Goal: Information Seeking & Learning: Check status

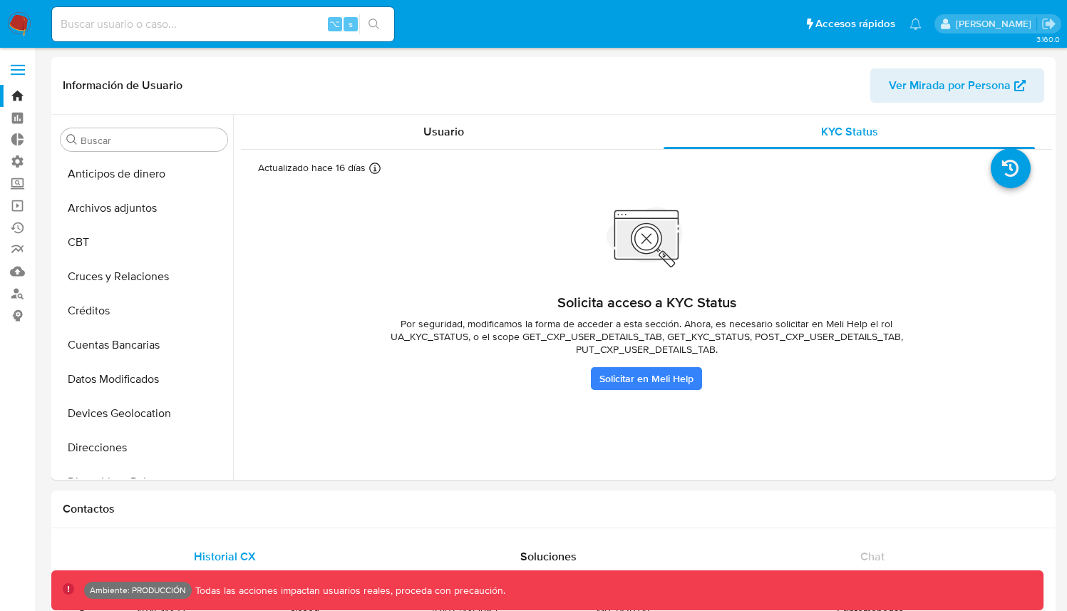
select select "10"
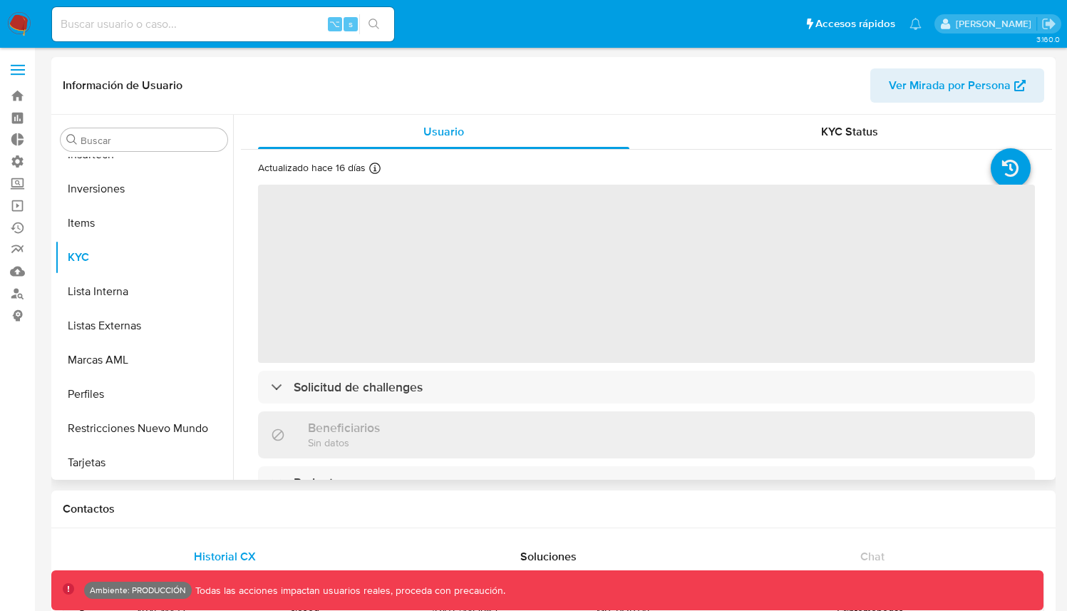
scroll to position [671, 0]
select select "10"
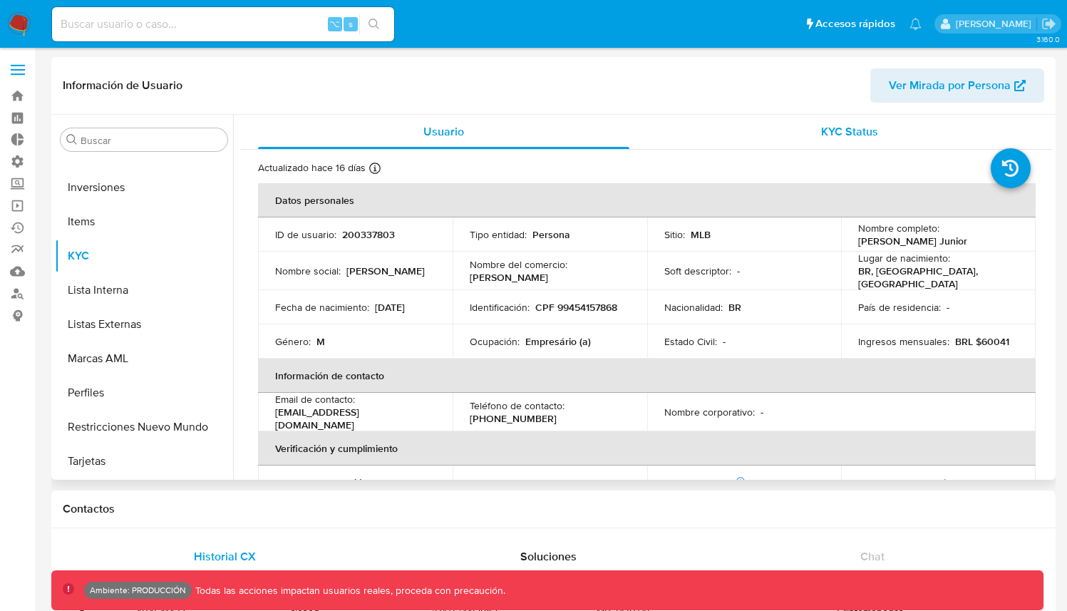
click at [819, 145] on div "KYC Status" at bounding box center [849, 132] width 371 height 34
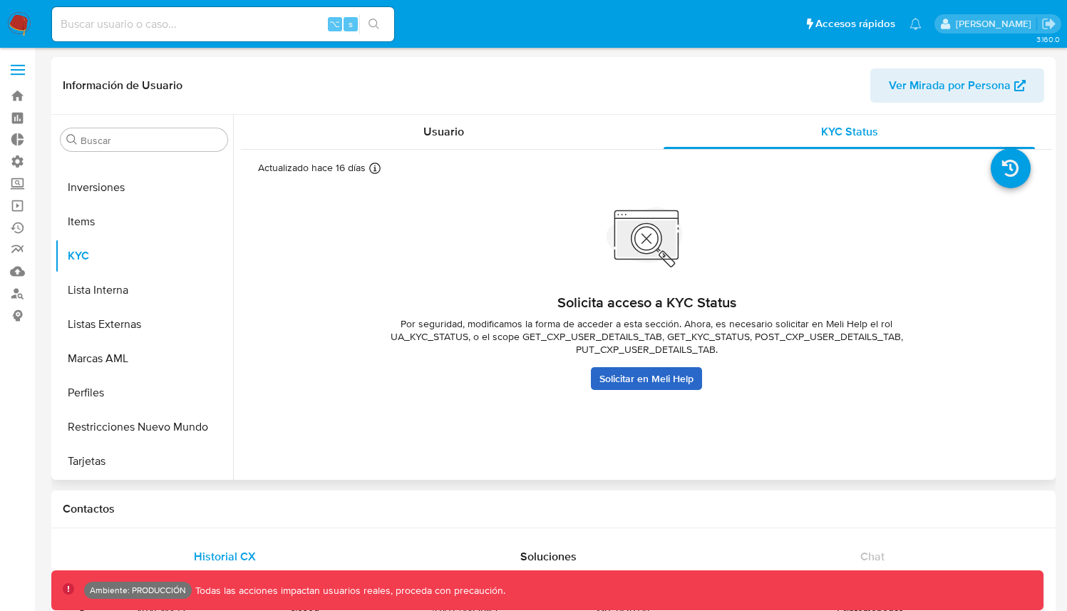
click at [644, 379] on link "Solicitar en Meli Help" at bounding box center [646, 378] width 111 height 23
click at [884, 324] on span "Por seguridad, modificamos la forma de acceder a esta sección. Ahora, es necesa…" at bounding box center [647, 336] width 570 height 39
drag, startPoint x: 735, startPoint y: 337, endPoint x: 742, endPoint y: 346, distance: 11.3
click at [742, 346] on span "Por seguridad, modificamos la forma de acceder a esta sección. Ahora, es necesa…" at bounding box center [647, 336] width 570 height 39
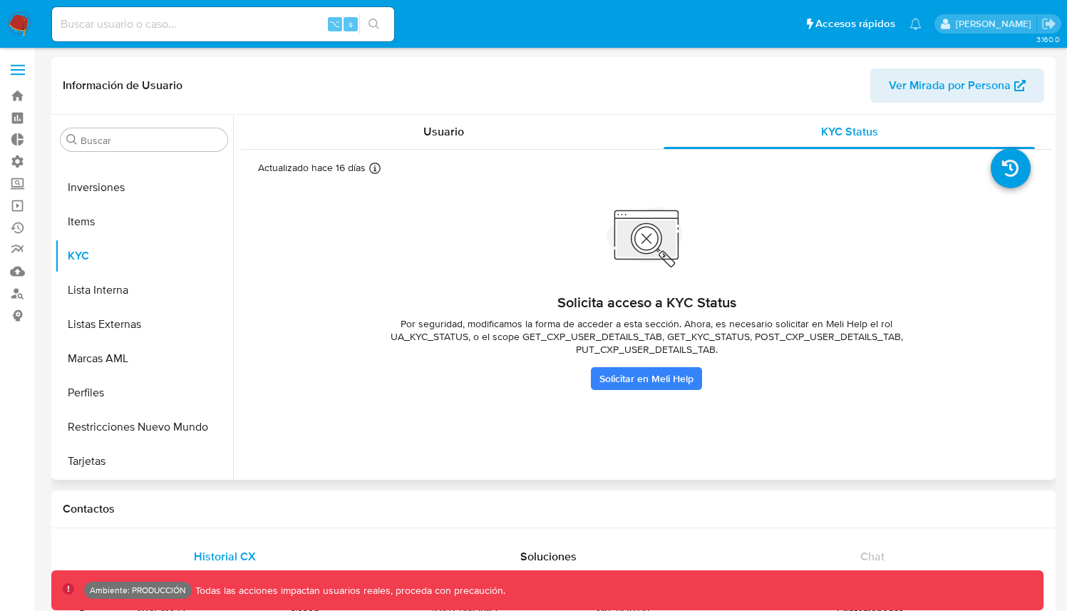
click at [742, 346] on span "Por seguridad, modificamos la forma de acceder a esta sección. Ahora, es necesa…" at bounding box center [647, 336] width 570 height 39
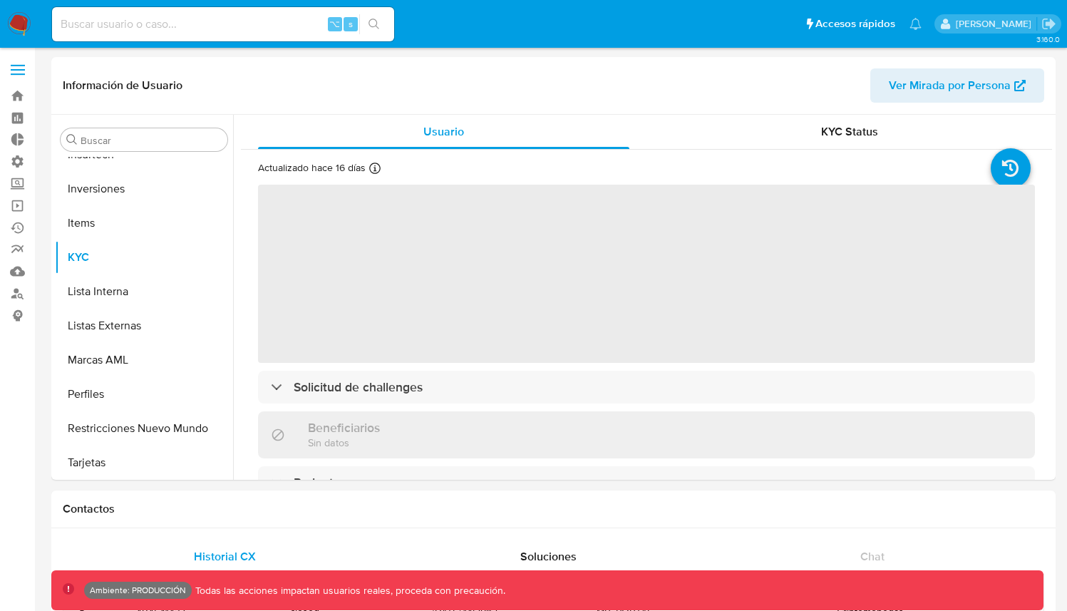
scroll to position [671, 0]
select select "10"
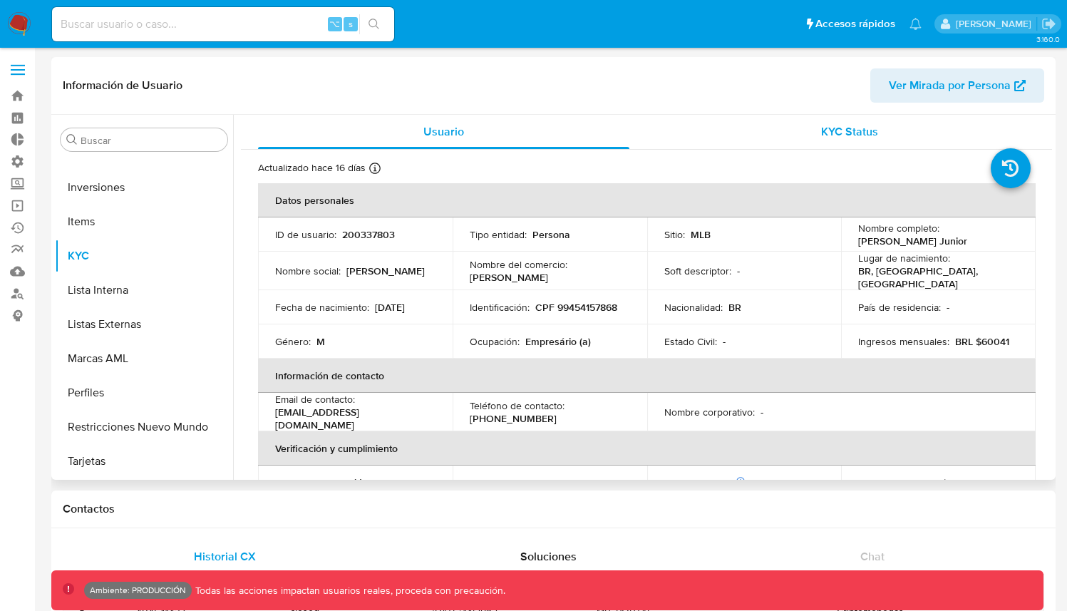
click at [857, 146] on div "KYC Status" at bounding box center [849, 132] width 371 height 34
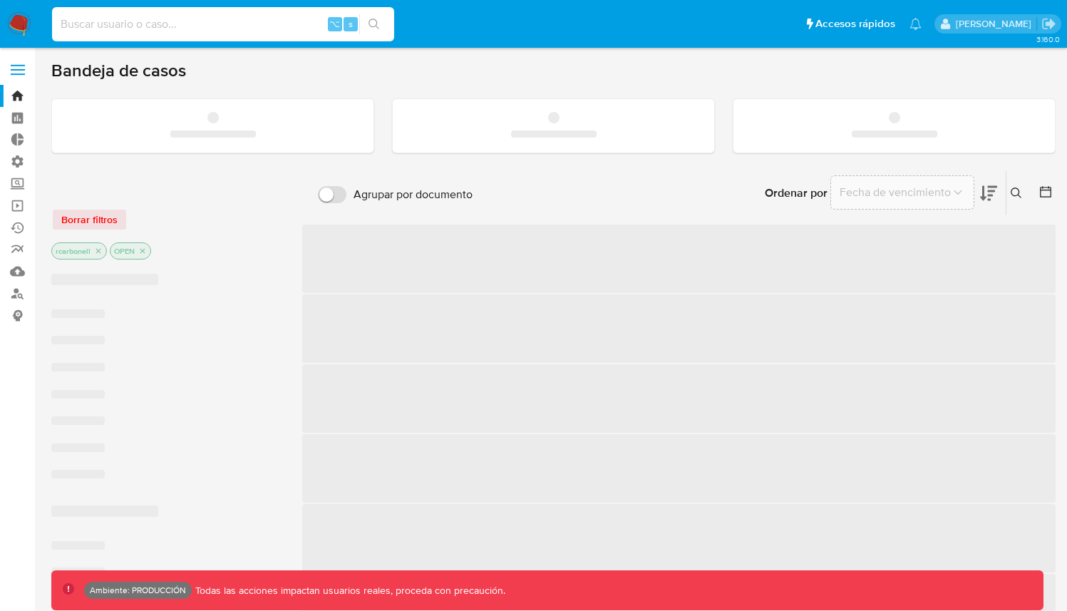
click at [225, 28] on input at bounding box center [223, 24] width 342 height 19
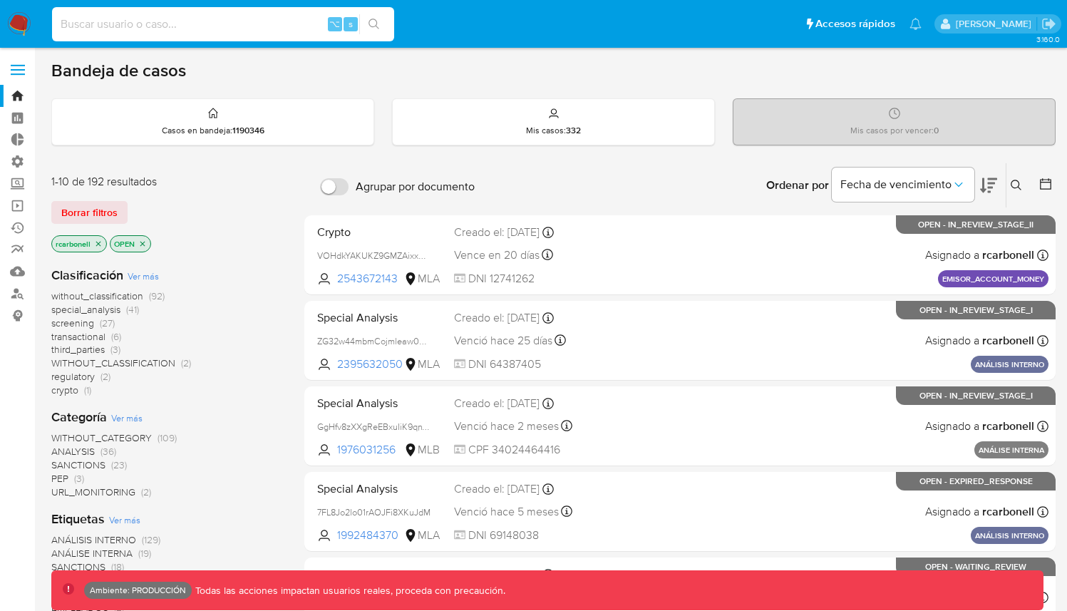
paste input "FONDO_PROPIO__PF__HIGH_DDA"
click at [182, 27] on input "FONDO_PROPIO__PF__HIGH_DDA" at bounding box center [223, 24] width 342 height 19
paste input "15937349"
type input "15937349"
click at [378, 19] on icon "search-icon" at bounding box center [374, 24] width 11 height 11
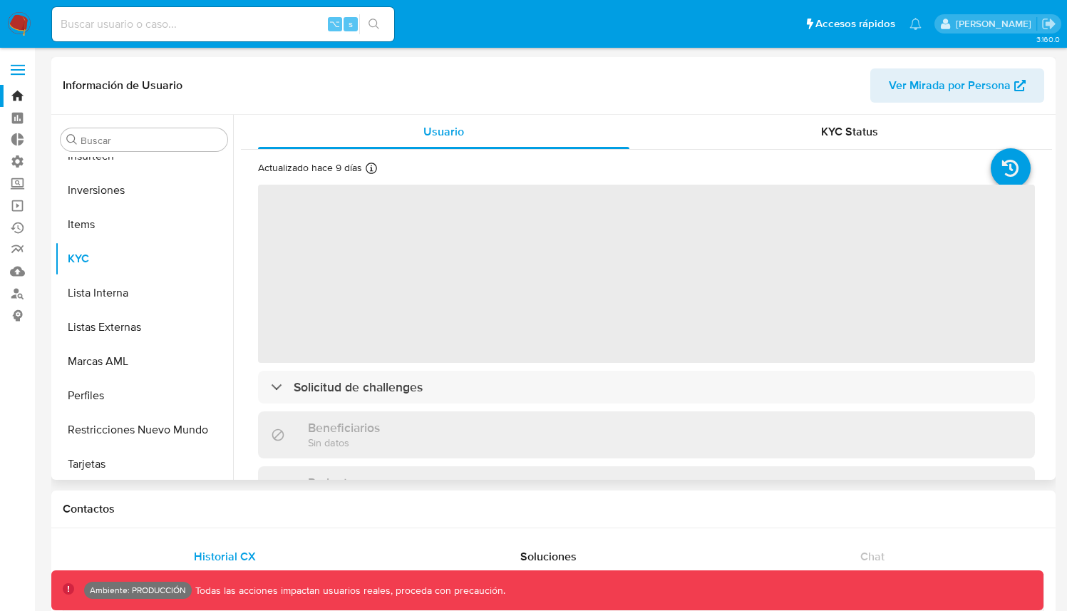
scroll to position [671, 0]
select select "10"
click at [127, 422] on button "Restricciones Nuevo Mundo" at bounding box center [138, 427] width 167 height 34
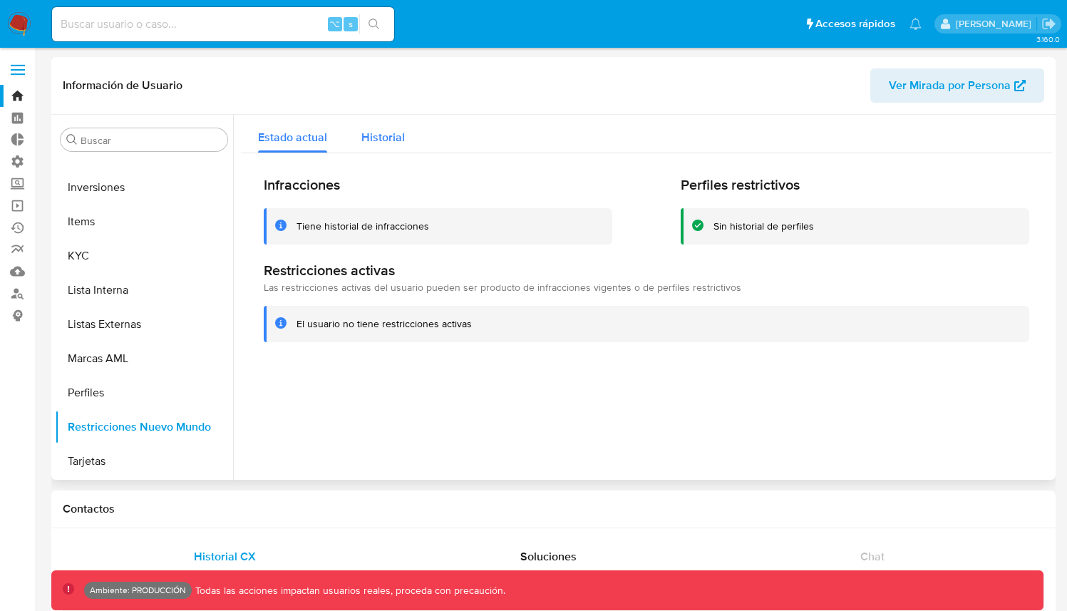
click at [396, 133] on span "Historial" at bounding box center [383, 137] width 43 height 16
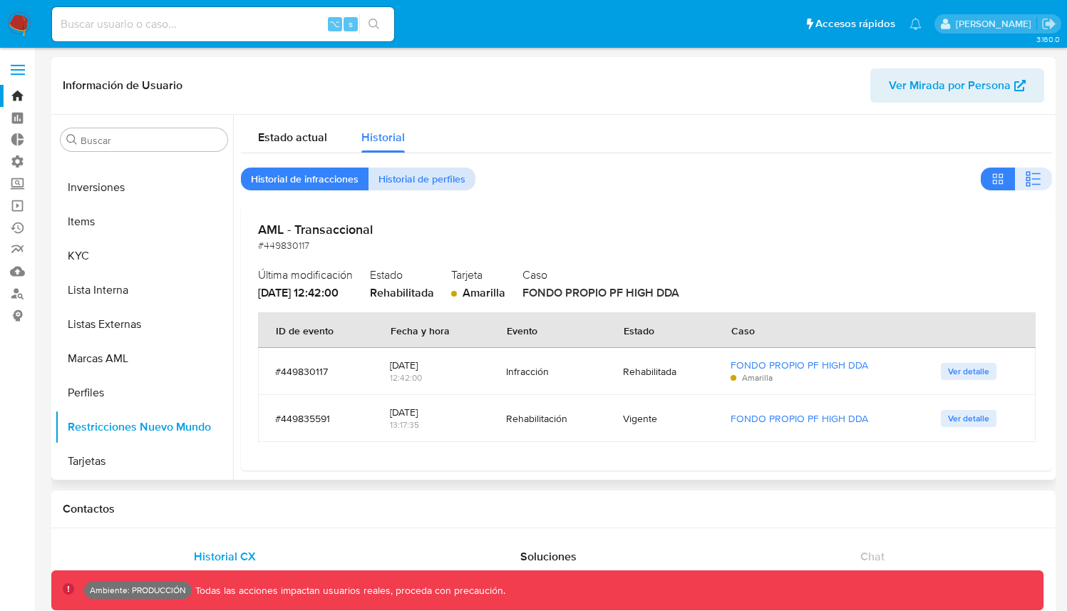
click at [419, 181] on span "Historial de perfiles" at bounding box center [422, 179] width 87 height 20
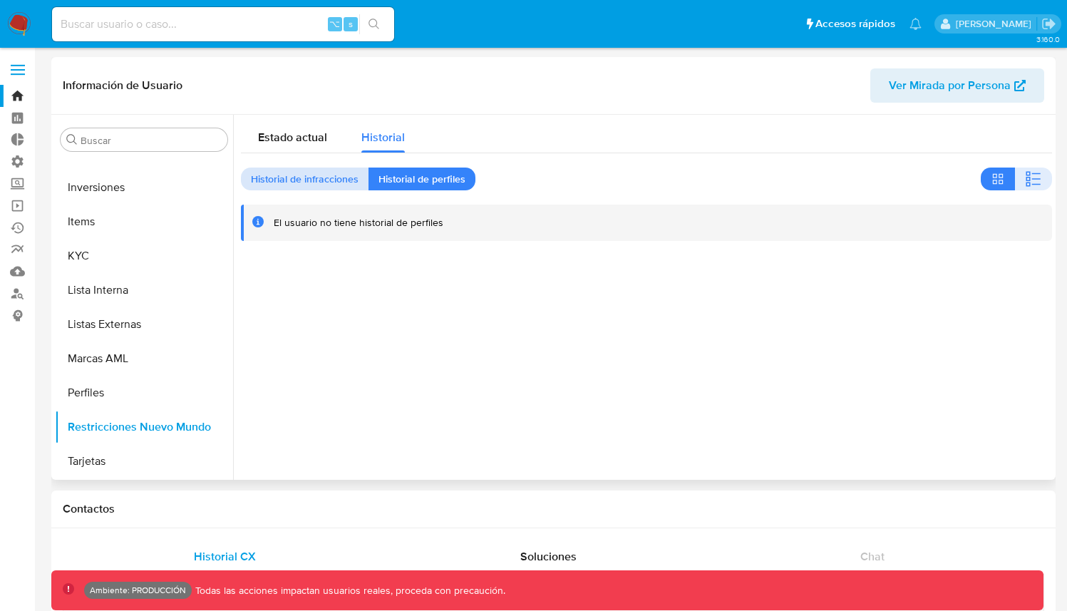
click at [337, 180] on span "Historial de infracciones" at bounding box center [305, 179] width 108 height 20
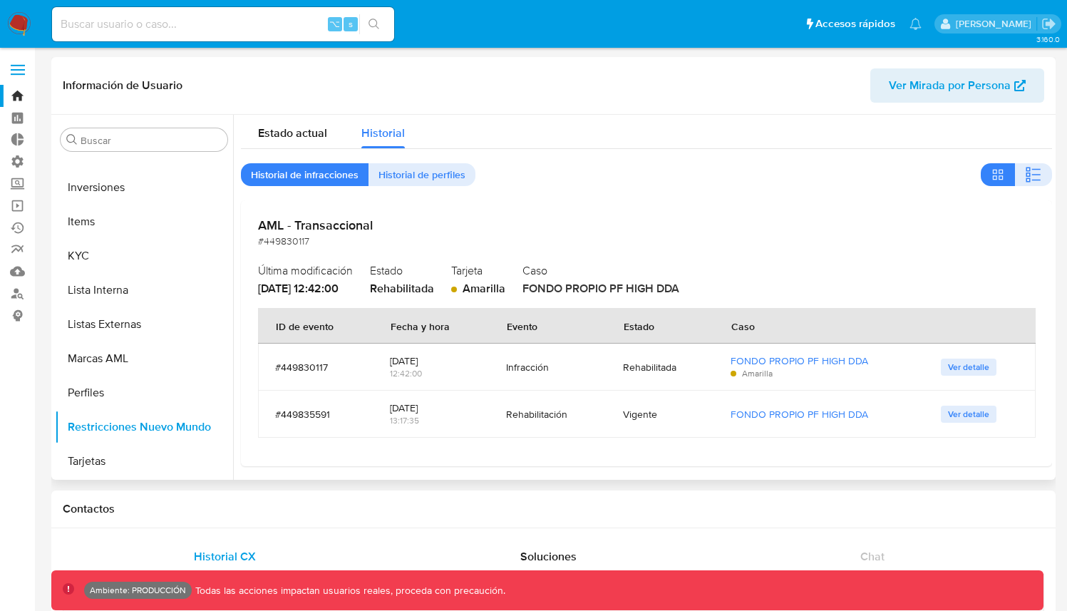
scroll to position [6, 0]
click at [970, 364] on span "Ver detalle" at bounding box center [968, 366] width 41 height 14
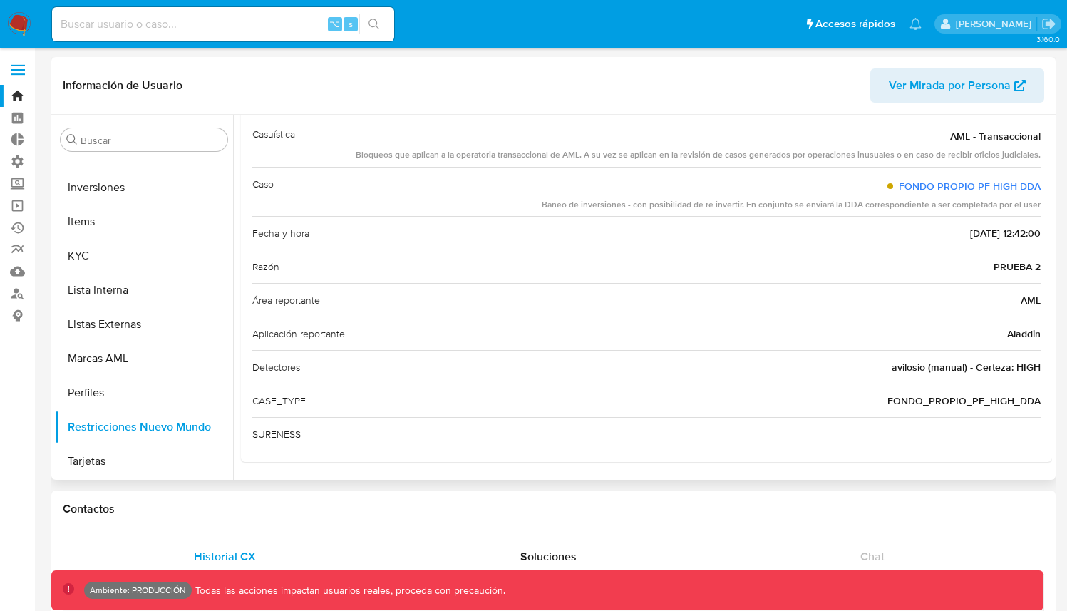
scroll to position [82, 0]
click at [229, 24] on input at bounding box center [223, 24] width 342 height 19
paste input "40202651"
type input "40202651"
click at [377, 25] on icon "search-icon" at bounding box center [374, 24] width 11 height 11
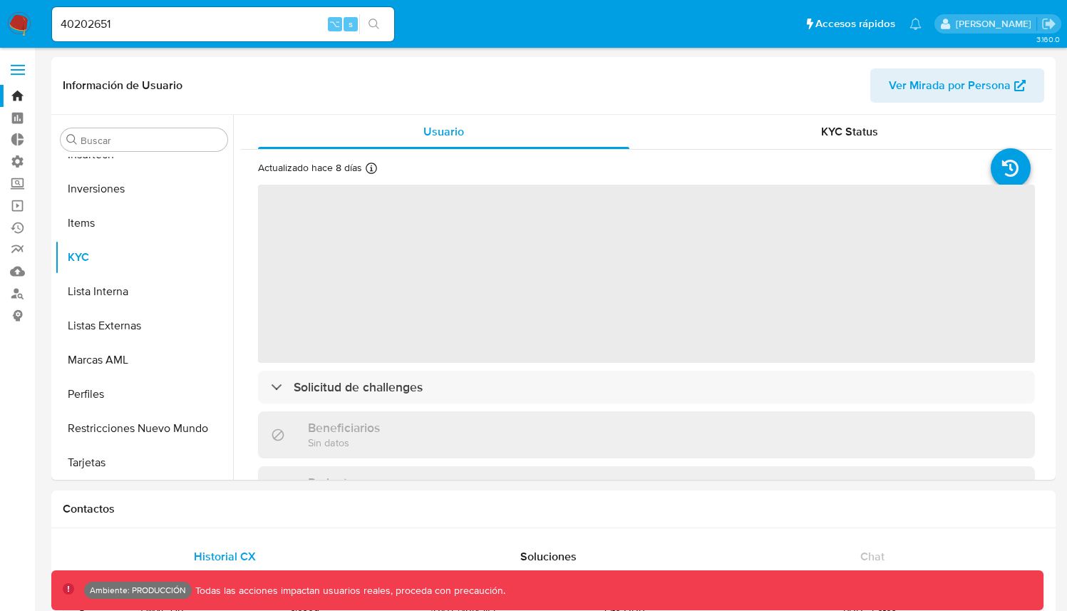
scroll to position [671, 0]
select select "10"
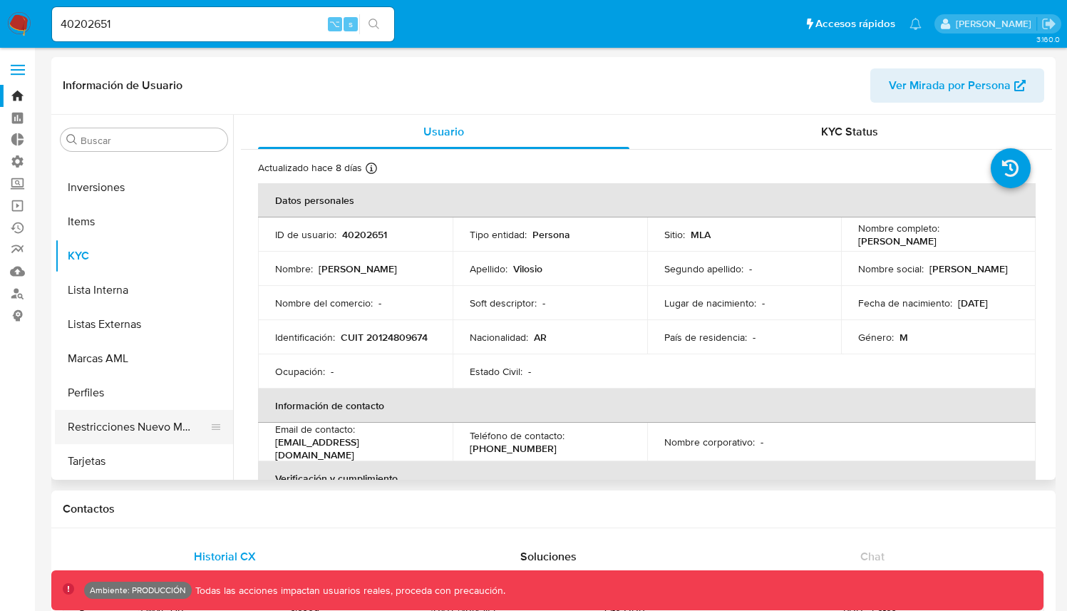
click at [133, 429] on button "Restricciones Nuevo Mundo" at bounding box center [138, 427] width 167 height 34
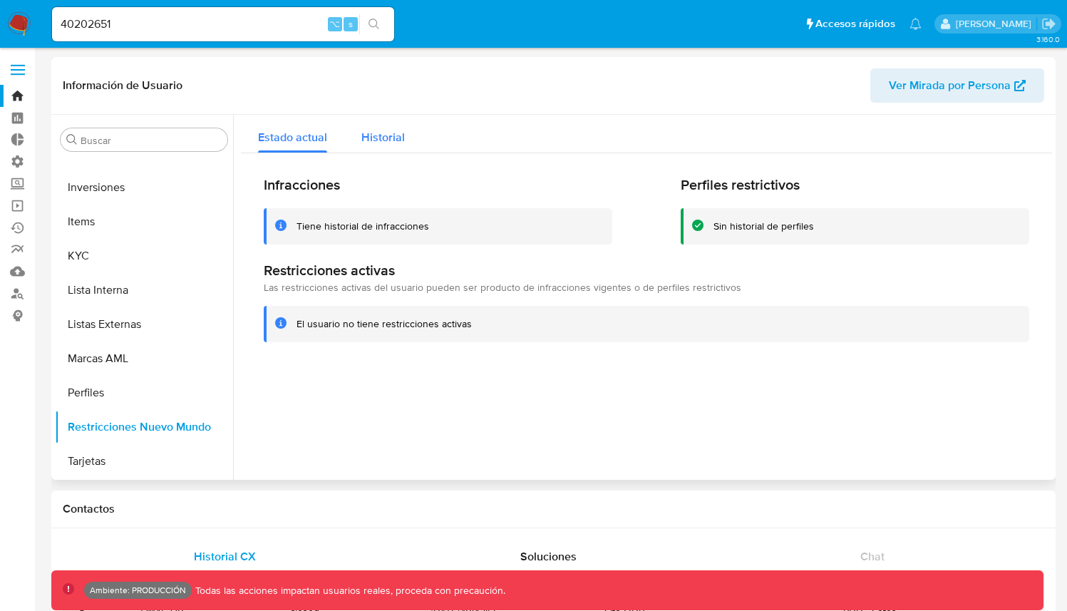
click at [396, 133] on span "Historial" at bounding box center [383, 137] width 43 height 16
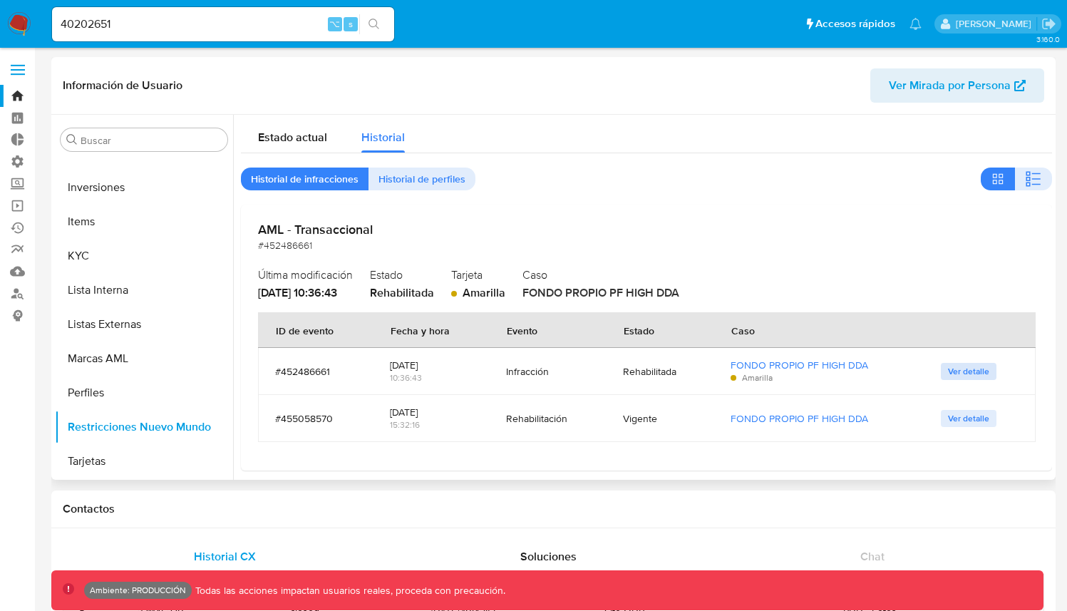
click at [948, 373] on span "Ver detalle" at bounding box center [968, 371] width 41 height 14
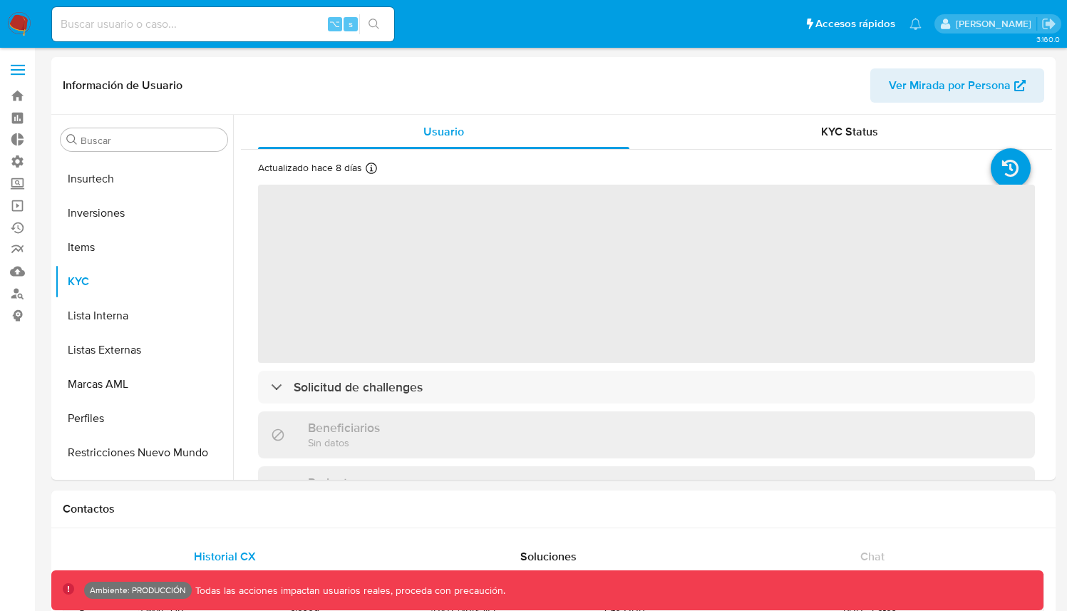
scroll to position [662, 0]
